Goal: Transaction & Acquisition: Purchase product/service

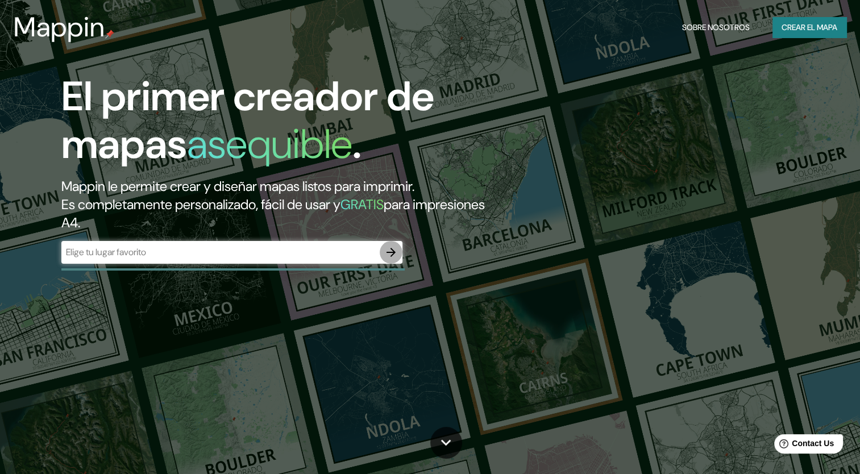
click at [398, 255] on button "button" at bounding box center [391, 252] width 23 height 23
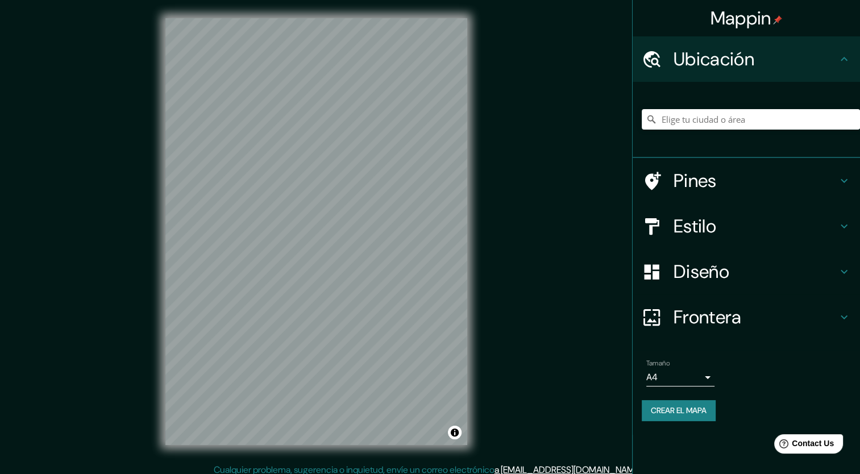
click at [700, 375] on body "Mappin Ubicación Pines Estilo Diseño Frontera Elige un borde. Sugerencia : pued…" at bounding box center [430, 237] width 860 height 474
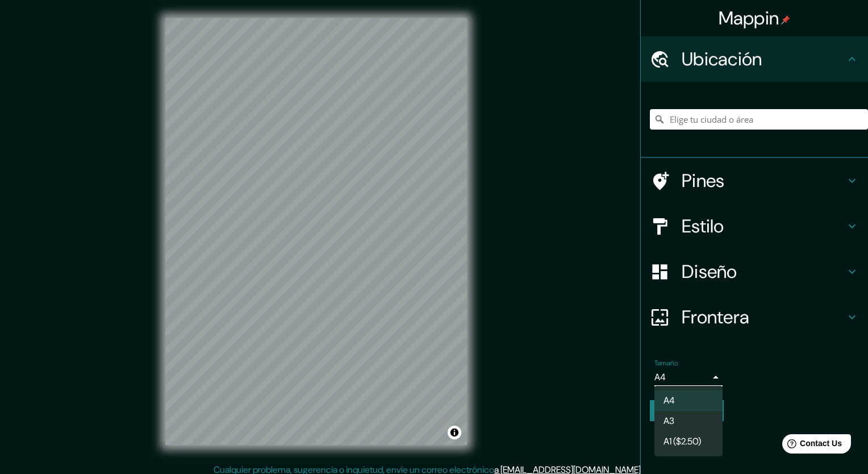
click at [673, 422] on font "A3" at bounding box center [669, 421] width 11 height 14
type input "a4"
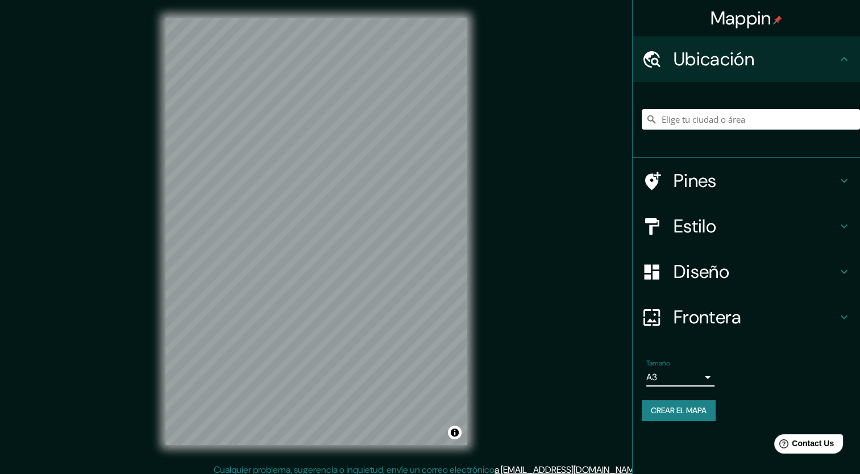
click at [747, 228] on h4 "Estilo" at bounding box center [755, 226] width 164 height 23
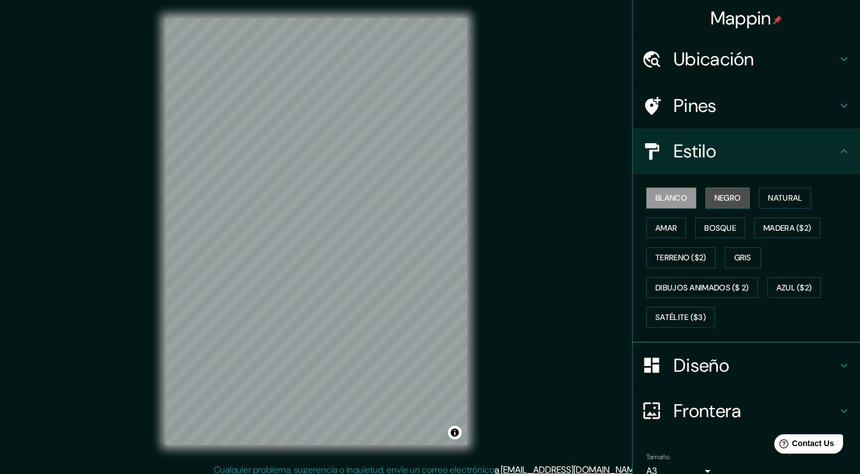
click at [723, 194] on font "Negro" at bounding box center [727, 198] width 27 height 14
click at [775, 198] on font "Natural" at bounding box center [785, 198] width 34 height 14
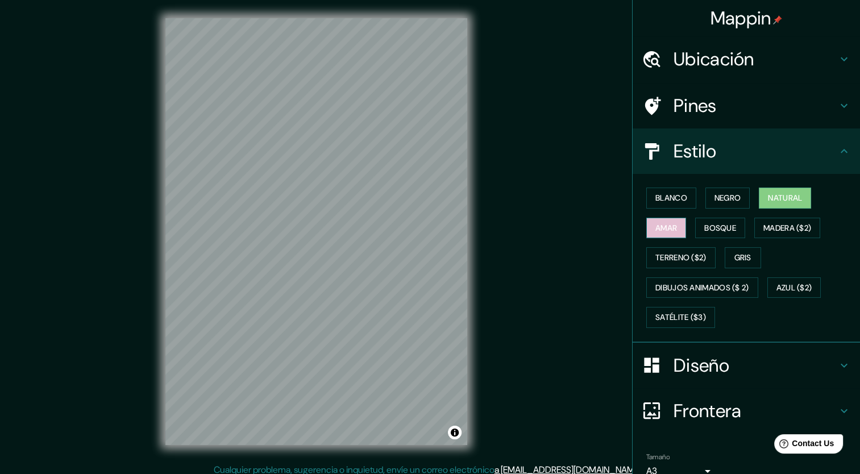
click at [659, 233] on font "Amar" at bounding box center [666, 228] width 22 height 14
click at [704, 230] on font "Bosque" at bounding box center [720, 228] width 32 height 14
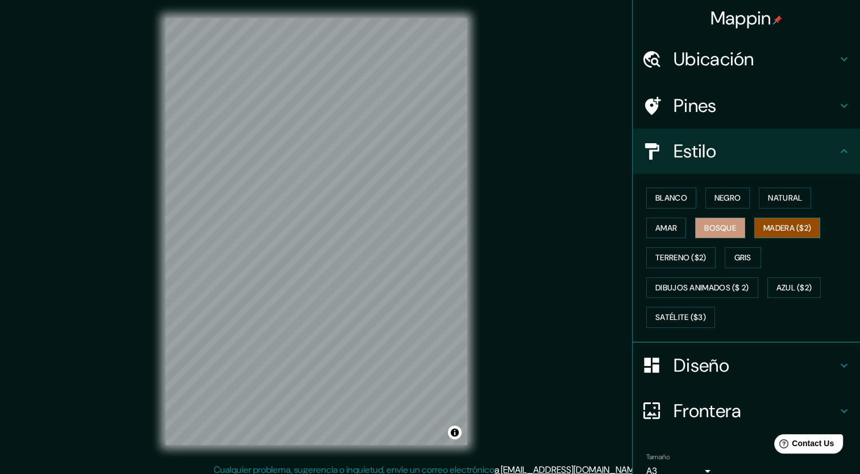
click at [774, 228] on font "Madera ($2)" at bounding box center [787, 228] width 48 height 14
click at [739, 257] on font "Gris" at bounding box center [742, 258] width 17 height 14
click at [755, 365] on h4 "Diseño" at bounding box center [755, 365] width 164 height 23
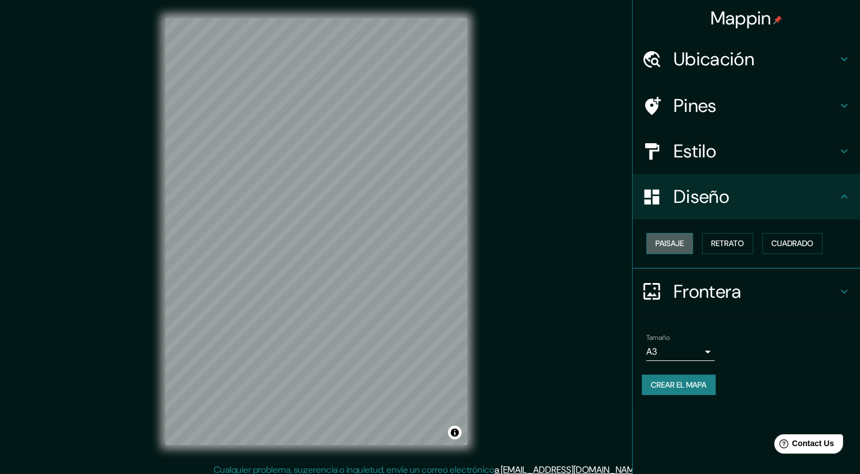
click at [674, 247] on font "Paisaje" at bounding box center [669, 243] width 28 height 14
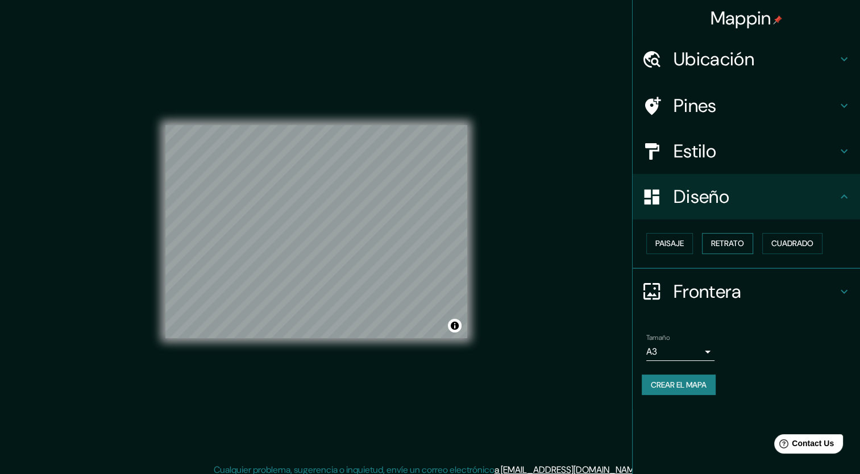
click at [730, 241] on font "Retrato" at bounding box center [727, 243] width 33 height 14
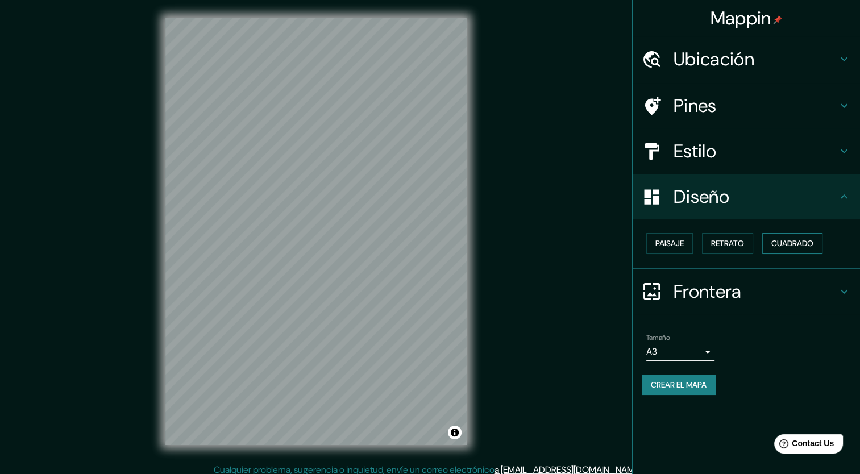
click at [800, 236] on font "Cuadrado" at bounding box center [792, 243] width 42 height 14
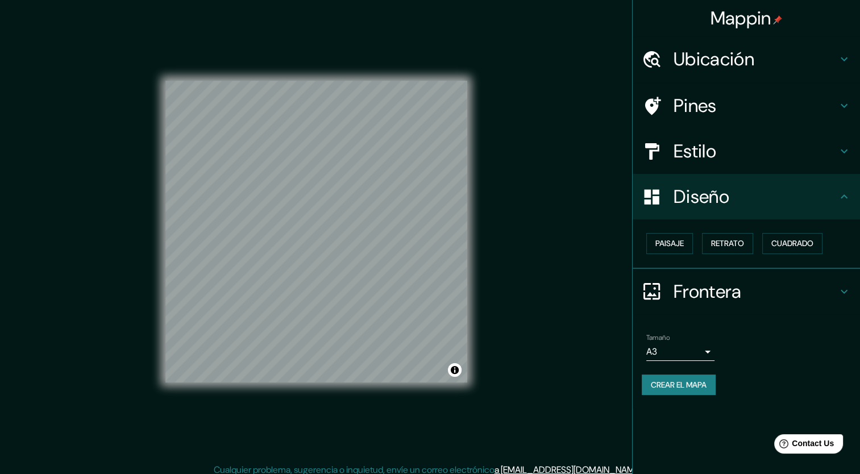
click at [717, 288] on h4 "Frontera" at bounding box center [755, 291] width 164 height 23
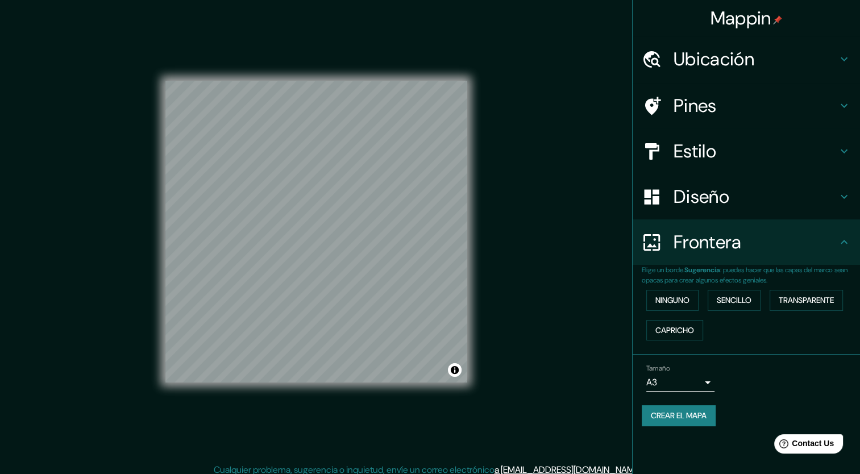
click at [740, 56] on h4 "Ubicación" at bounding box center [755, 59] width 164 height 23
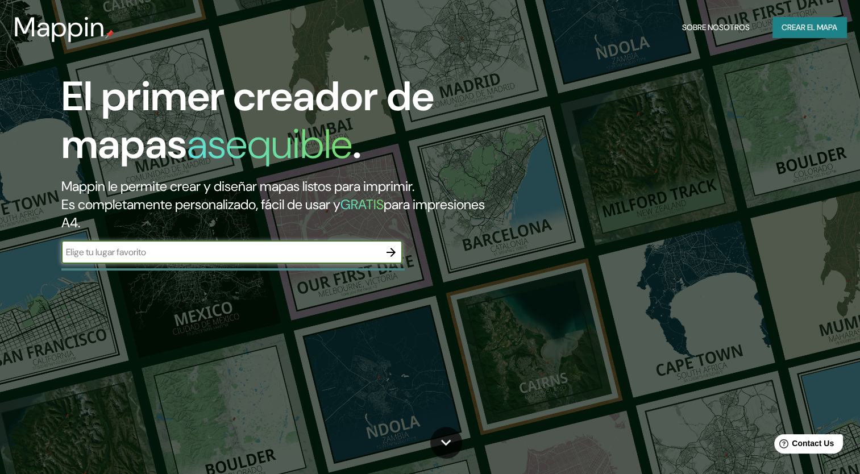
click at [362, 247] on input "text" at bounding box center [220, 252] width 318 height 13
type input "Querétaro"
click at [389, 240] on div "El primer creador de mapas asequible . Mappin le permite crear y diseñar mapas …" at bounding box center [276, 174] width 516 height 202
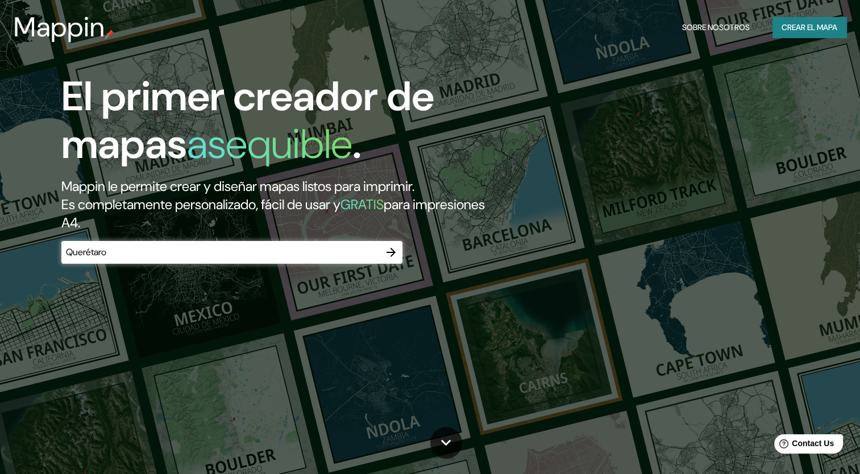
click at [390, 247] on icon "button" at bounding box center [391, 253] width 14 height 14
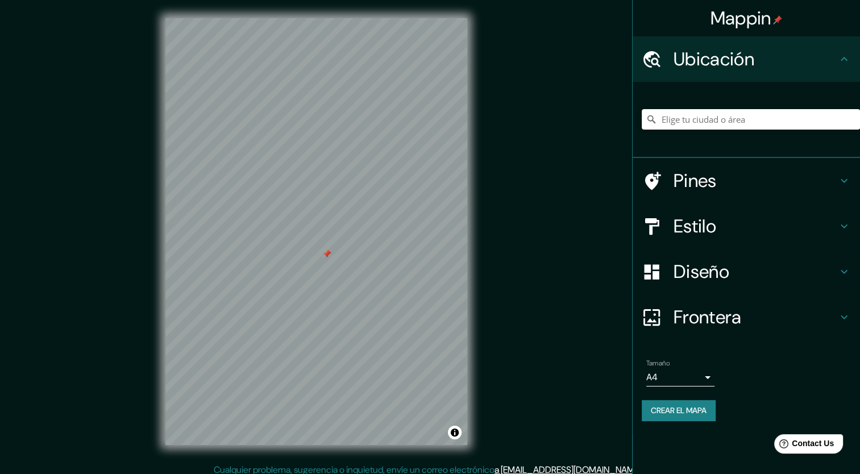
click at [326, 253] on div at bounding box center [326, 254] width 9 height 9
click at [830, 57] on h4 "Ubicación" at bounding box center [755, 59] width 164 height 23
click at [766, 18] on font "Mappin" at bounding box center [740, 18] width 61 height 24
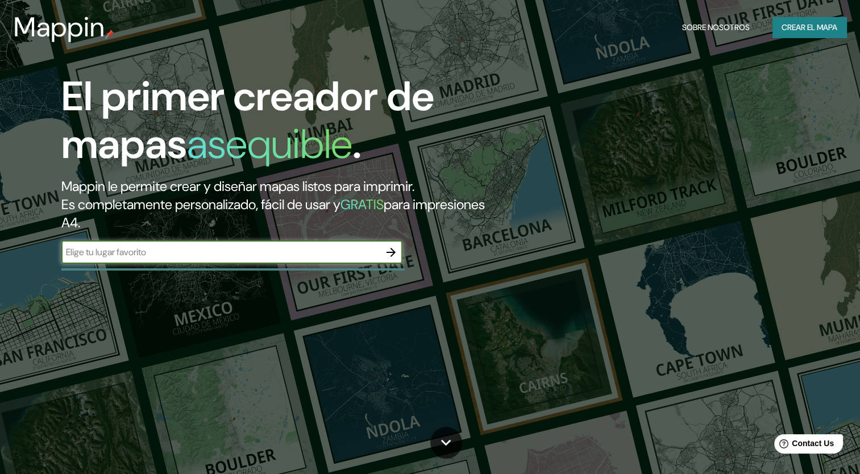
click at [796, 28] on font "Crear el mapa" at bounding box center [809, 27] width 56 height 14
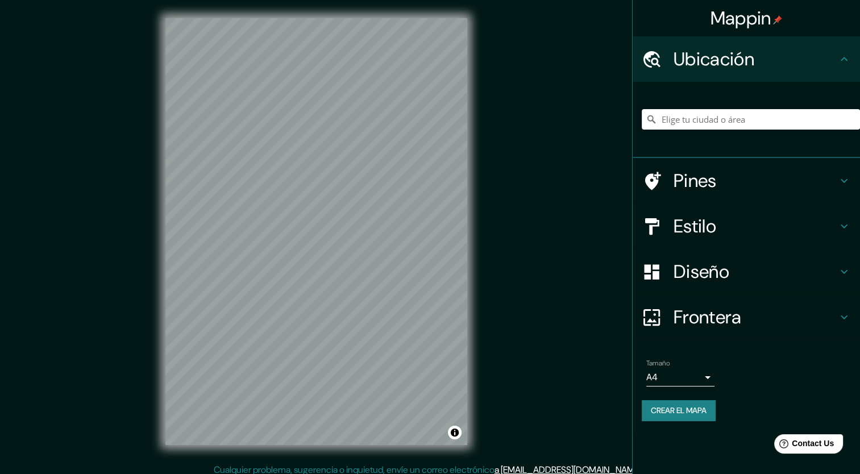
click at [741, 212] on div "Estilo" at bounding box center [746, 225] width 227 height 45
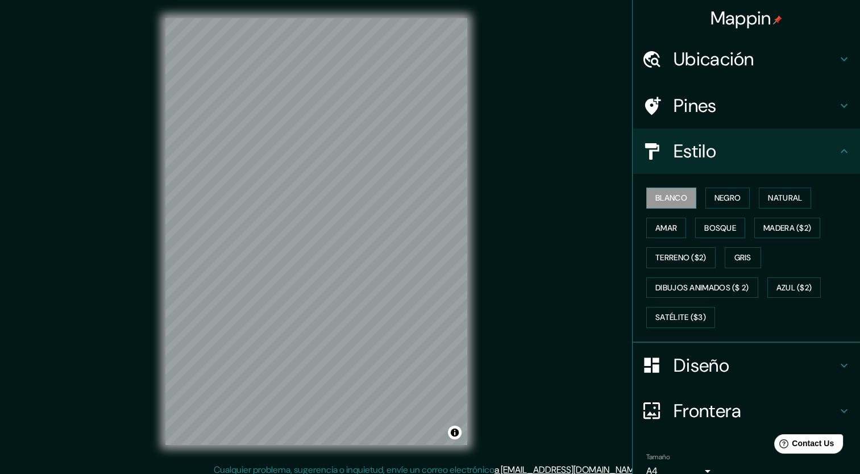
click at [796, 156] on h4 "Estilo" at bounding box center [755, 151] width 164 height 23
click at [837, 153] on icon at bounding box center [844, 151] width 14 height 14
click at [714, 197] on font "Negro" at bounding box center [727, 198] width 27 height 14
click at [777, 183] on div "Blanco Negro Natural Amar Bosque Madera ($2) Terreno ($2) Gris Dibujos animados…" at bounding box center [751, 257] width 218 height 149
click at [768, 192] on font "Natural" at bounding box center [785, 198] width 34 height 14
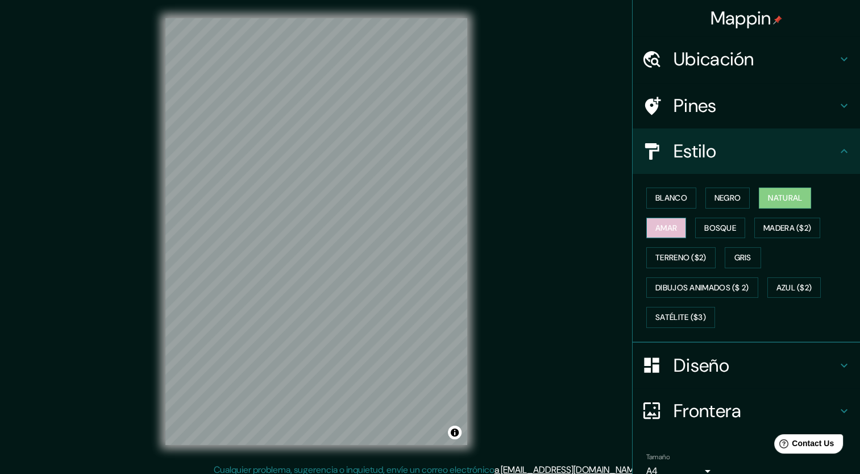
click at [673, 219] on button "Amar" at bounding box center [666, 228] width 40 height 21
click at [708, 226] on font "Bosque" at bounding box center [720, 228] width 32 height 14
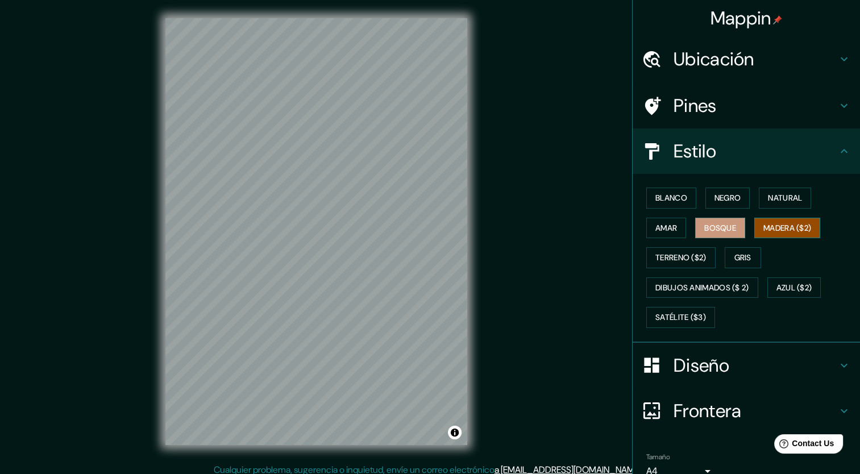
click at [766, 229] on font "Madera ($2)" at bounding box center [787, 228] width 48 height 14
click at [696, 366] on h4 "Diseño" at bounding box center [755, 365] width 164 height 23
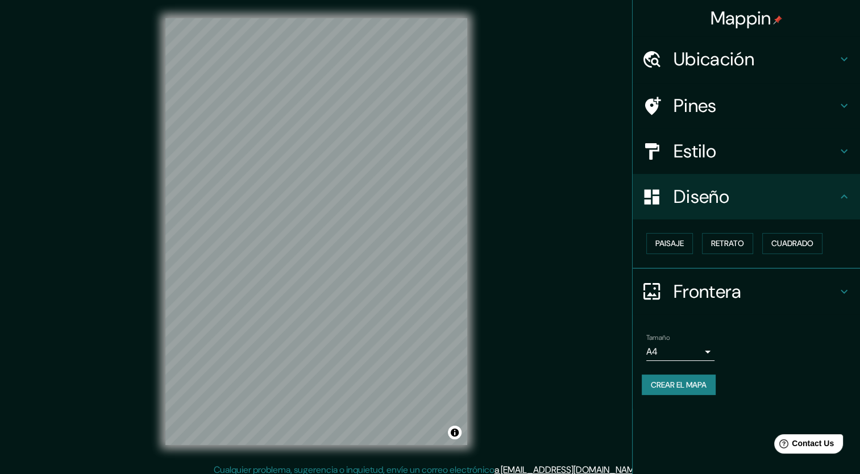
click at [691, 281] on h4 "Frontera" at bounding box center [755, 291] width 164 height 23
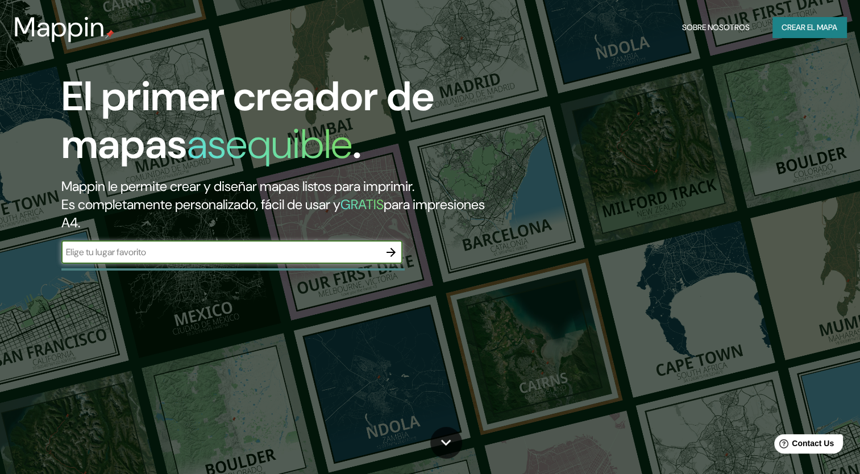
click at [396, 251] on icon "button" at bounding box center [391, 253] width 14 height 14
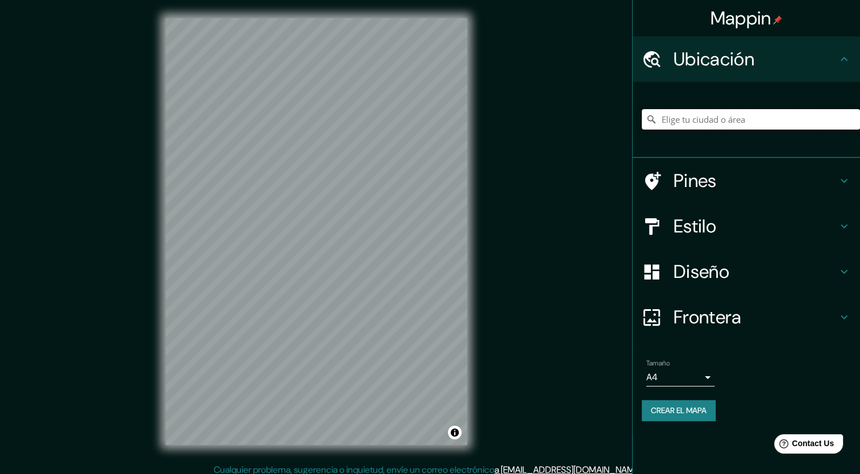
click at [684, 124] on input "Elige tu ciudad o área" at bounding box center [751, 119] width 218 height 20
type input "Querétaro, Querétaro, México"
click at [218, 106] on div at bounding box center [217, 106] width 9 height 9
click at [681, 188] on h4 "Pines" at bounding box center [755, 180] width 164 height 23
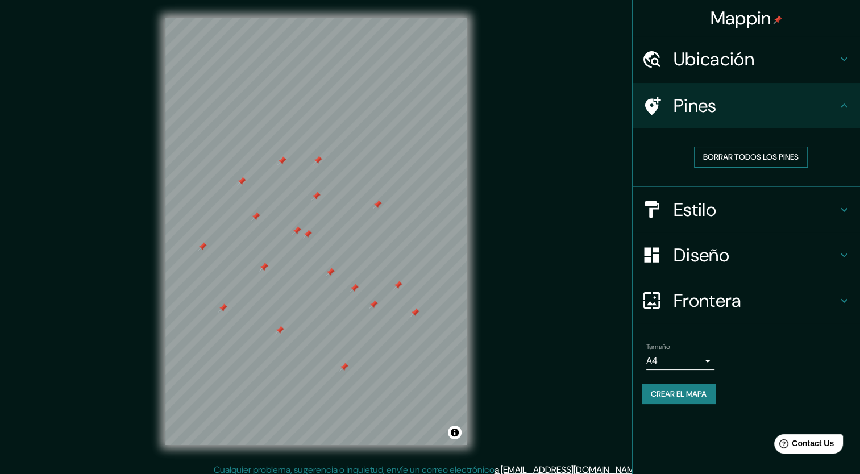
click at [716, 157] on font "Borrar todos los pines" at bounding box center [750, 157] width 95 height 14
click at [709, 202] on h4 "Estilo" at bounding box center [755, 209] width 164 height 23
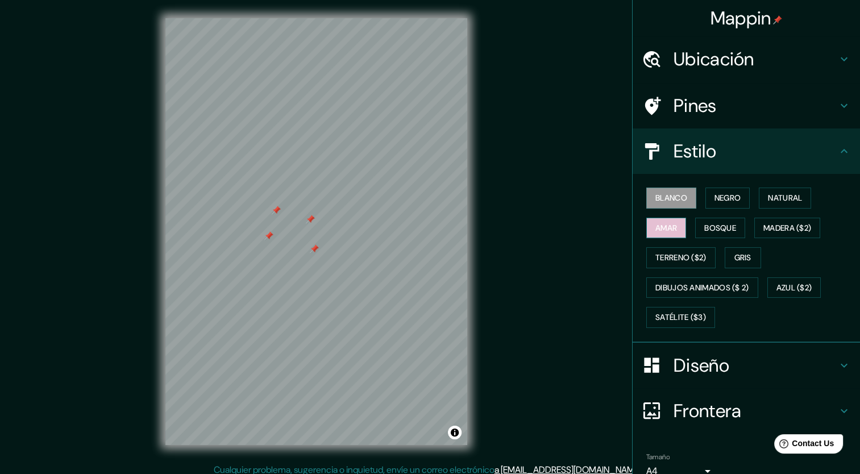
click at [668, 222] on font "Amar" at bounding box center [666, 228] width 22 height 14
click at [712, 222] on font "Bosque" at bounding box center [720, 228] width 32 height 14
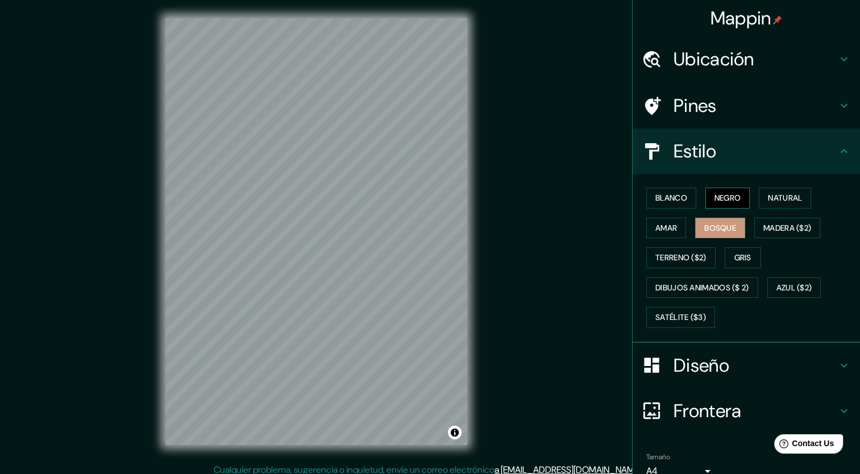
click at [717, 194] on font "Negro" at bounding box center [727, 198] width 27 height 14
click at [768, 199] on font "Natural" at bounding box center [785, 198] width 34 height 14
click at [724, 227] on font "Bosque" at bounding box center [720, 228] width 32 height 14
click at [714, 199] on font "Negro" at bounding box center [727, 198] width 27 height 14
click at [655, 193] on font "Blanco" at bounding box center [671, 198] width 32 height 14
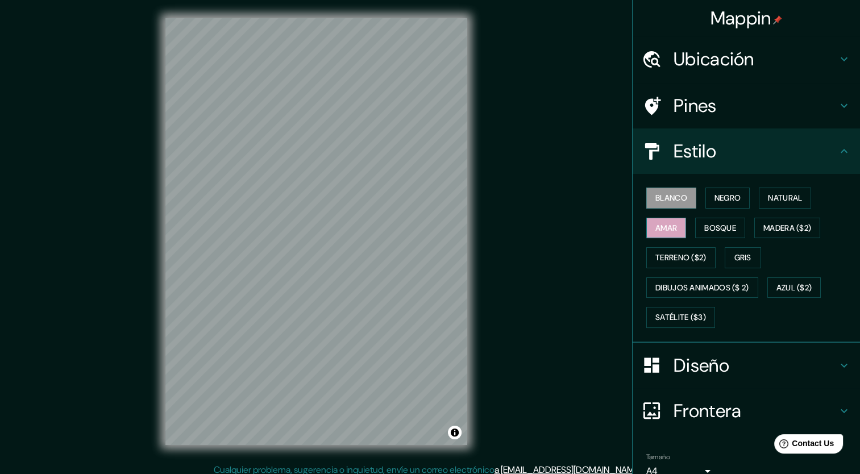
click at [646, 223] on button "Amar" at bounding box center [666, 228] width 40 height 21
click at [718, 239] on div "Blanco Negro Natural Amar Bosque Madera ($2) Terreno ($2) Gris Dibujos animados…" at bounding box center [751, 257] width 218 height 149
click at [710, 212] on div "Blanco Negro Natural Amar Bosque Madera ($2) Terreno ($2) Gris Dibujos animados…" at bounding box center [751, 257] width 218 height 149
click at [683, 216] on div "Blanco Negro Natural Amar Bosque Madera ($2) Terreno ($2) Gris Dibujos animados…" at bounding box center [751, 257] width 218 height 149
click at [714, 201] on font "Negro" at bounding box center [727, 198] width 27 height 14
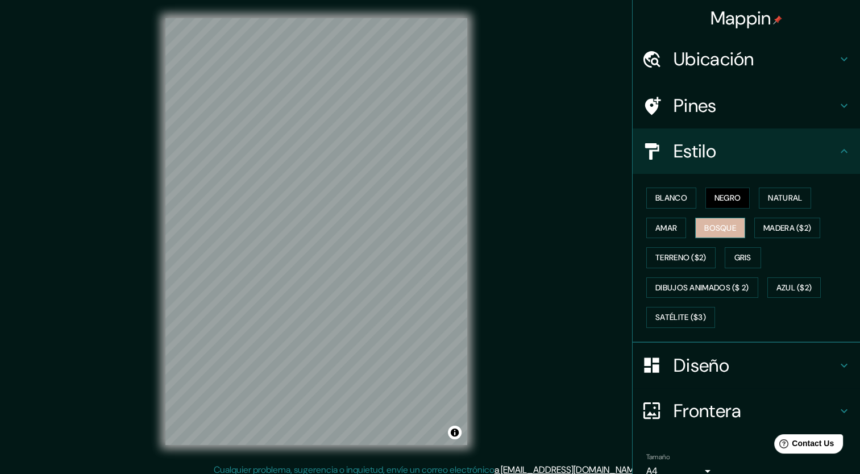
click at [712, 228] on font "Bosque" at bounding box center [720, 228] width 32 height 14
drag, startPoint x: 655, startPoint y: 190, endPoint x: 691, endPoint y: 197, distance: 35.8
click at [656, 191] on font "Blanco" at bounding box center [671, 198] width 32 height 14
click at [714, 194] on font "Negro" at bounding box center [727, 198] width 27 height 14
drag, startPoint x: 758, startPoint y: 202, endPoint x: 756, endPoint y: 215, distance: 13.3
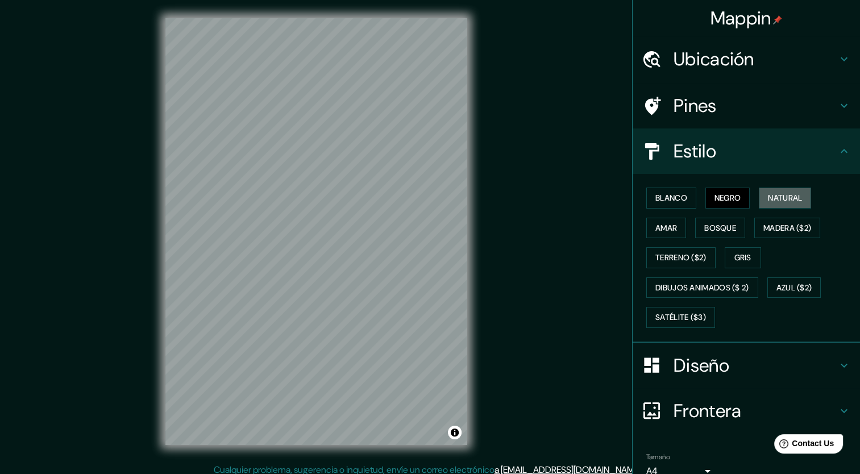
click at [759, 202] on button "Natural" at bounding box center [785, 198] width 52 height 21
click at [722, 235] on button "Bosque" at bounding box center [720, 228] width 50 height 21
